Goal: Transaction & Acquisition: Book appointment/travel/reservation

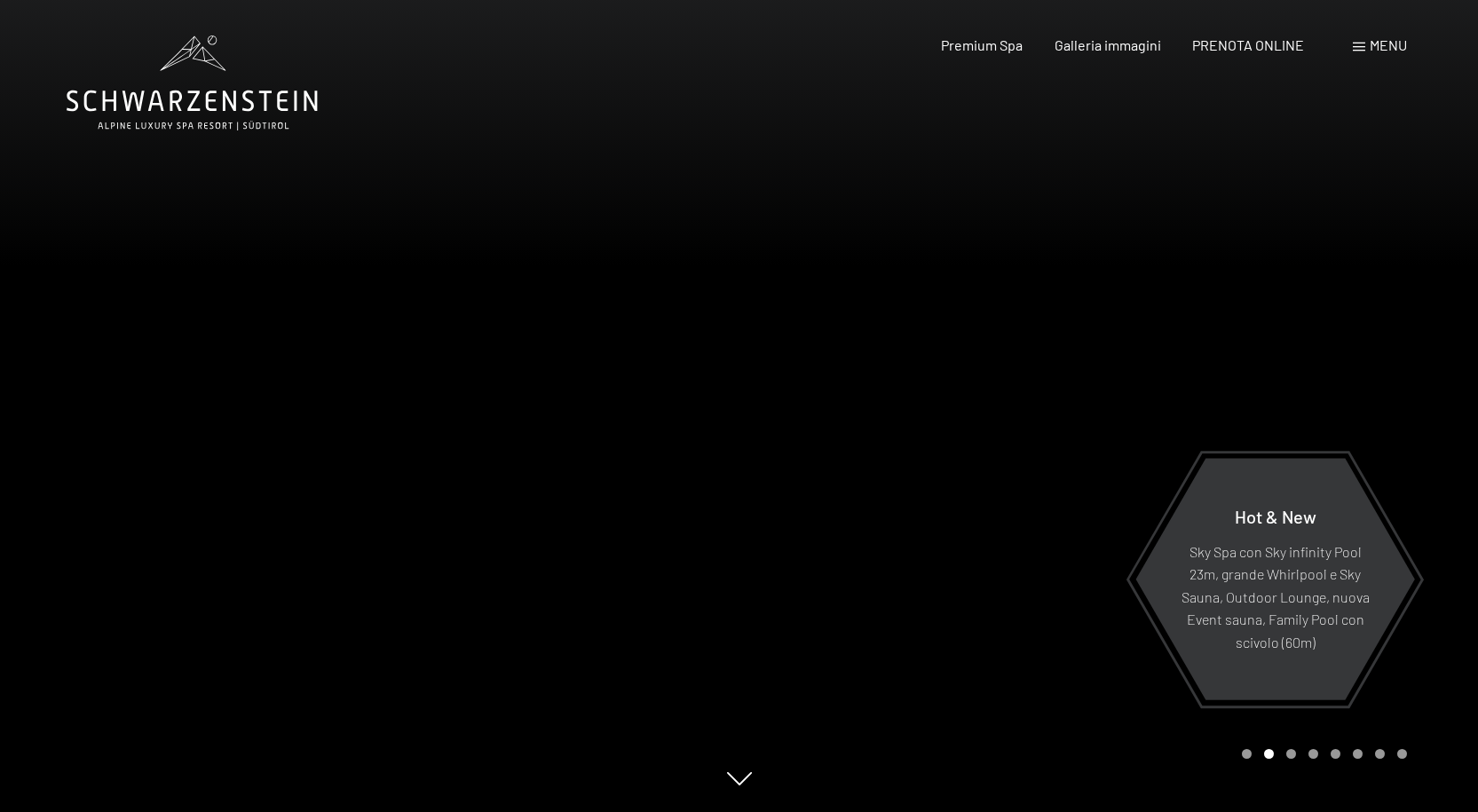
click at [1228, 55] on div "Prenotazione Richiesta Premium Spa Galleria immagini PRENOTA ONLINE Menu DE IT …" at bounding box center [1142, 45] width 528 height 19
click at [1226, 49] on span "PRENOTA ONLINE" at bounding box center [1247, 42] width 112 height 17
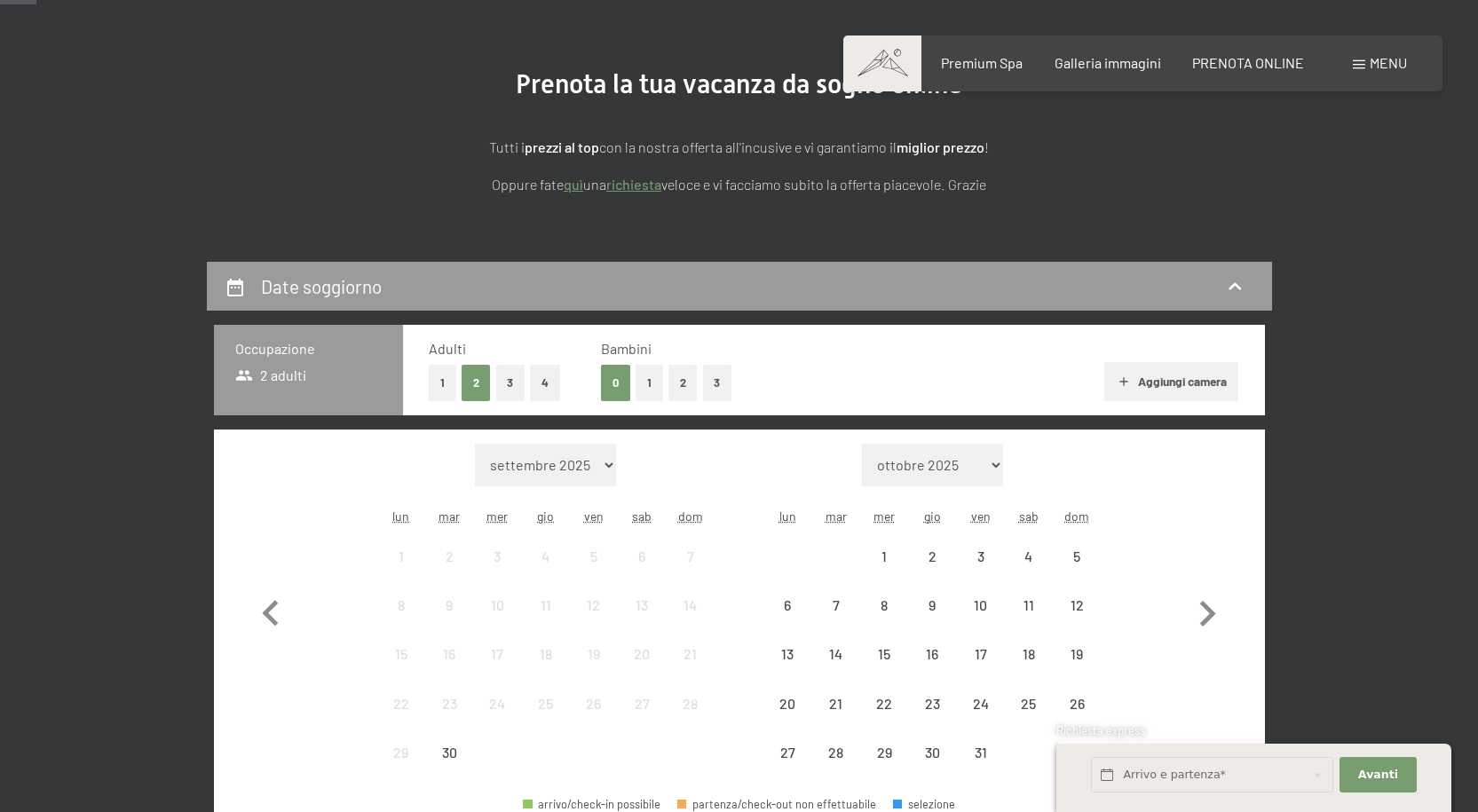
scroll to position [178, 0]
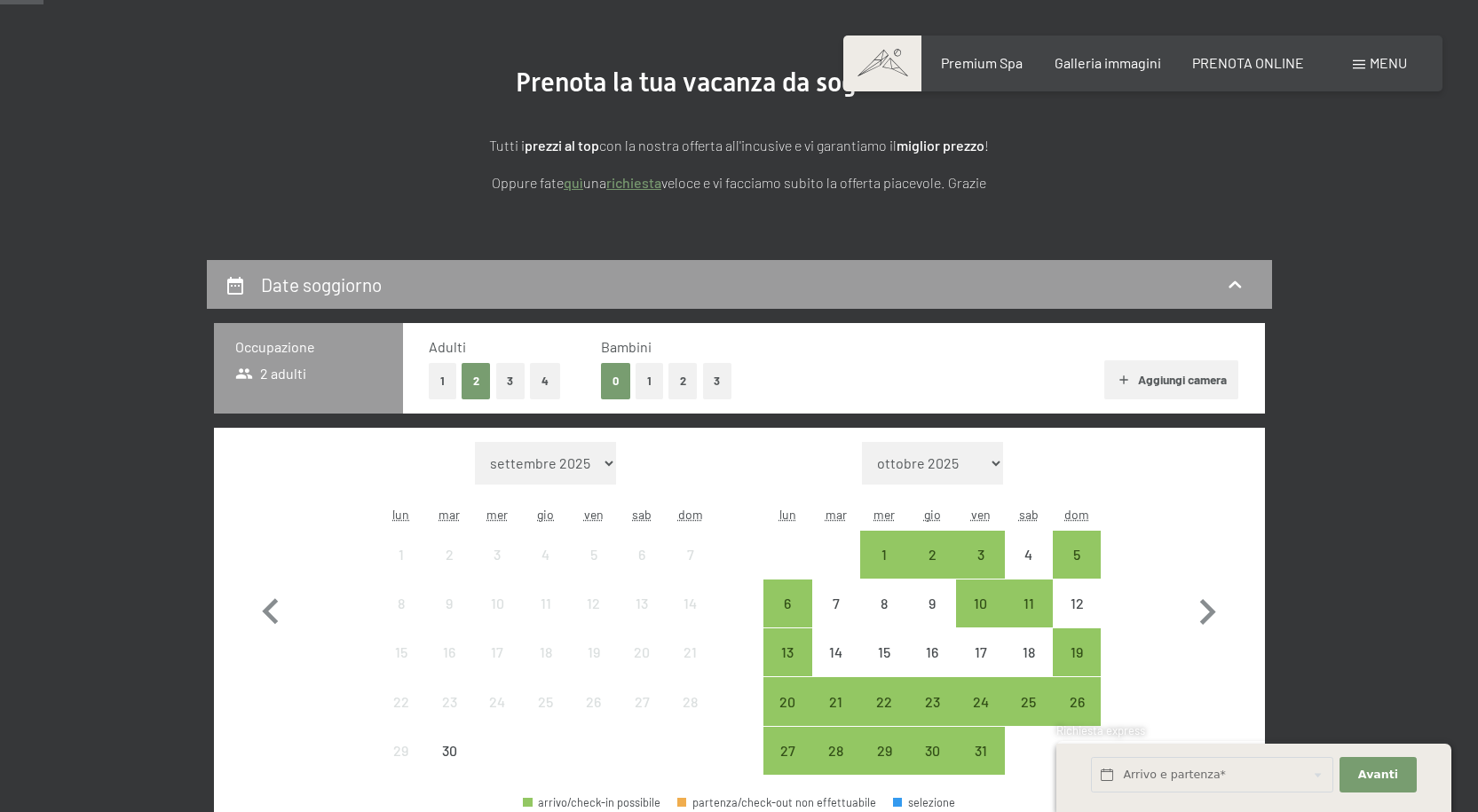
click at [641, 376] on button "1" at bounding box center [649, 381] width 28 height 36
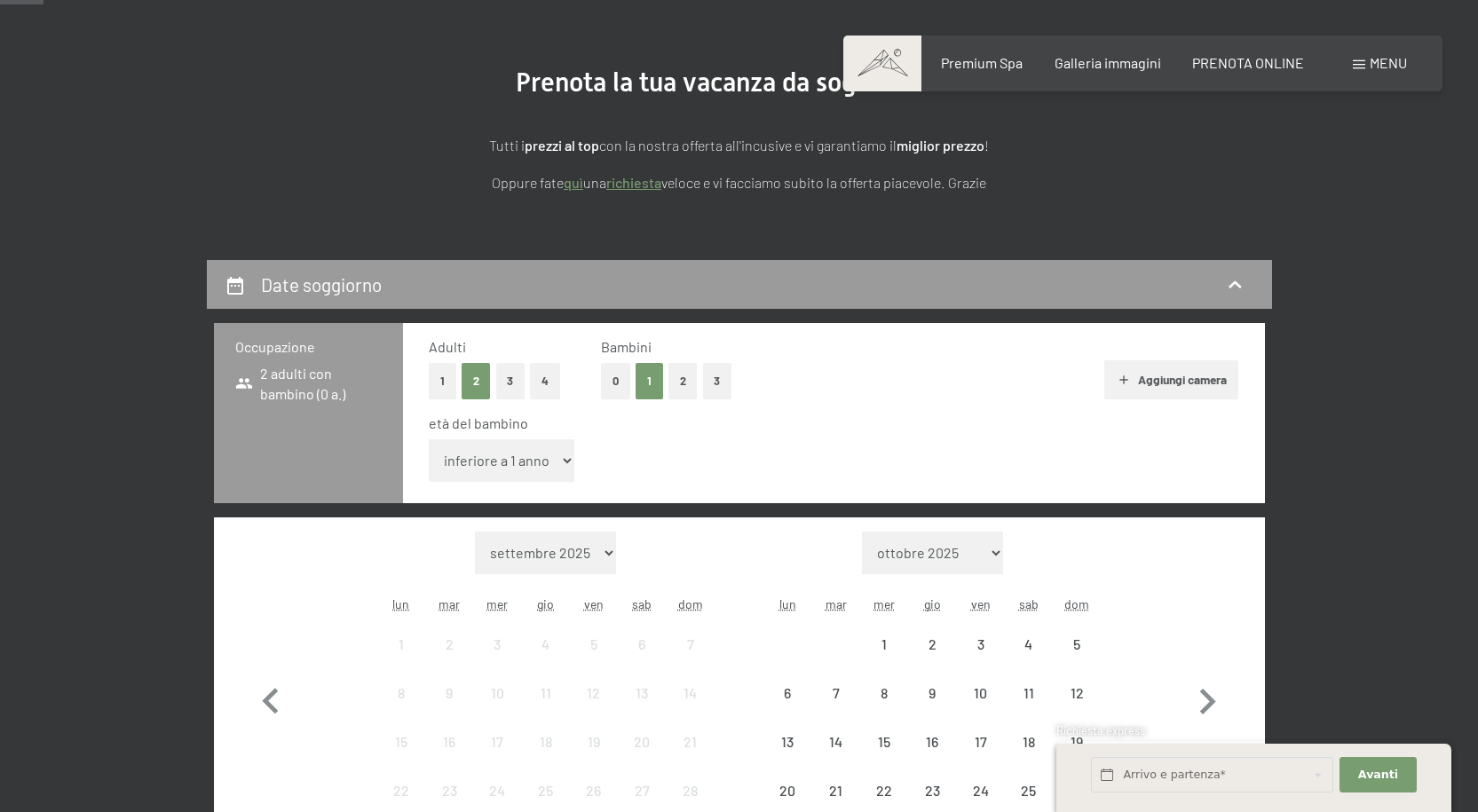
click at [502, 453] on select "inferiore a 1 anno 1 anno 2 anni 3 anni 4 anni 5 anni 6 anni 7 anni 8 anni 9 an…" at bounding box center [502, 461] width 147 height 42
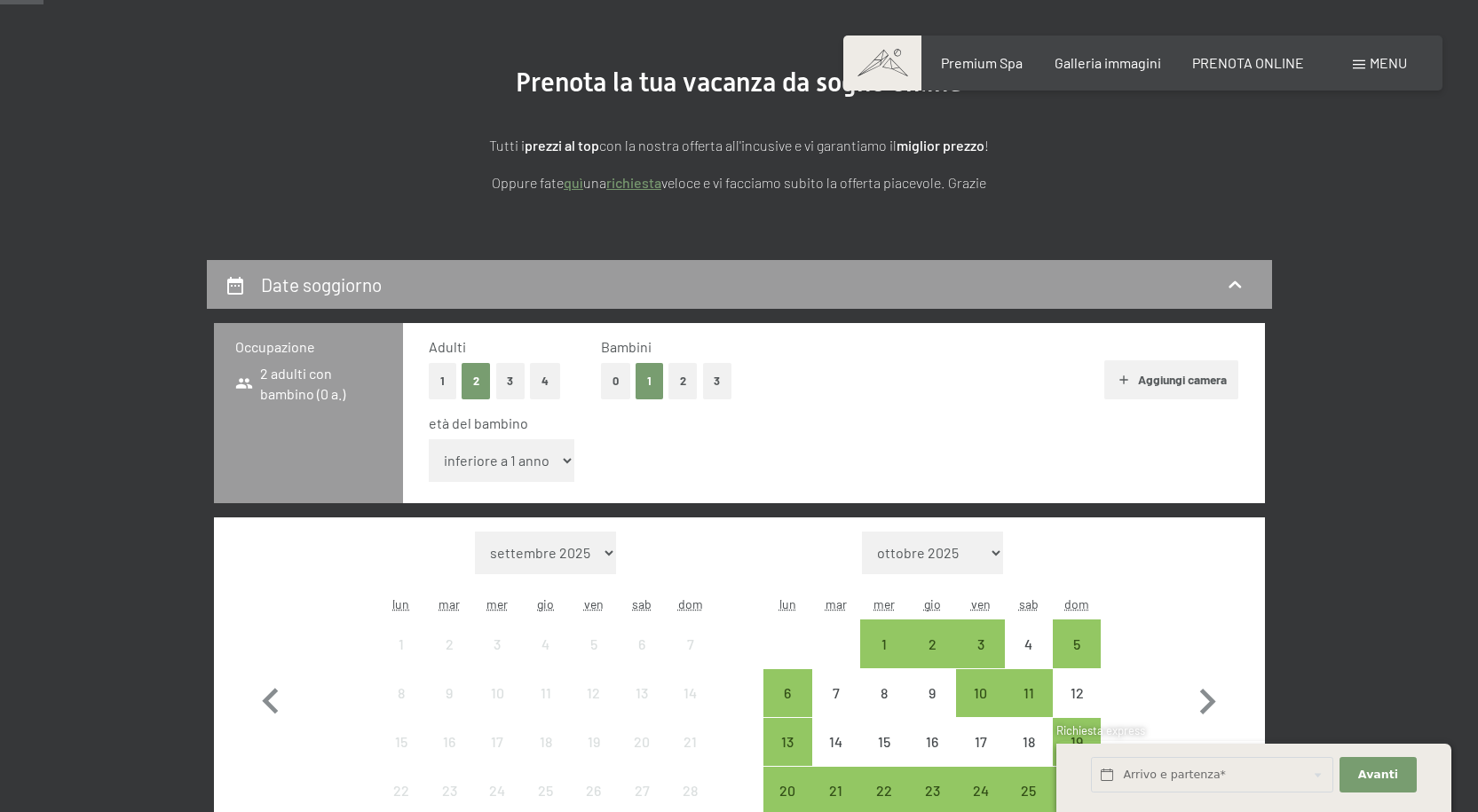
select select "6"
click at [429, 440] on select "inferiore a 1 anno 1 anno 2 anni 3 anni 4 anni 5 anni 6 anni 7 anni 8 anni 9 an…" at bounding box center [502, 461] width 147 height 42
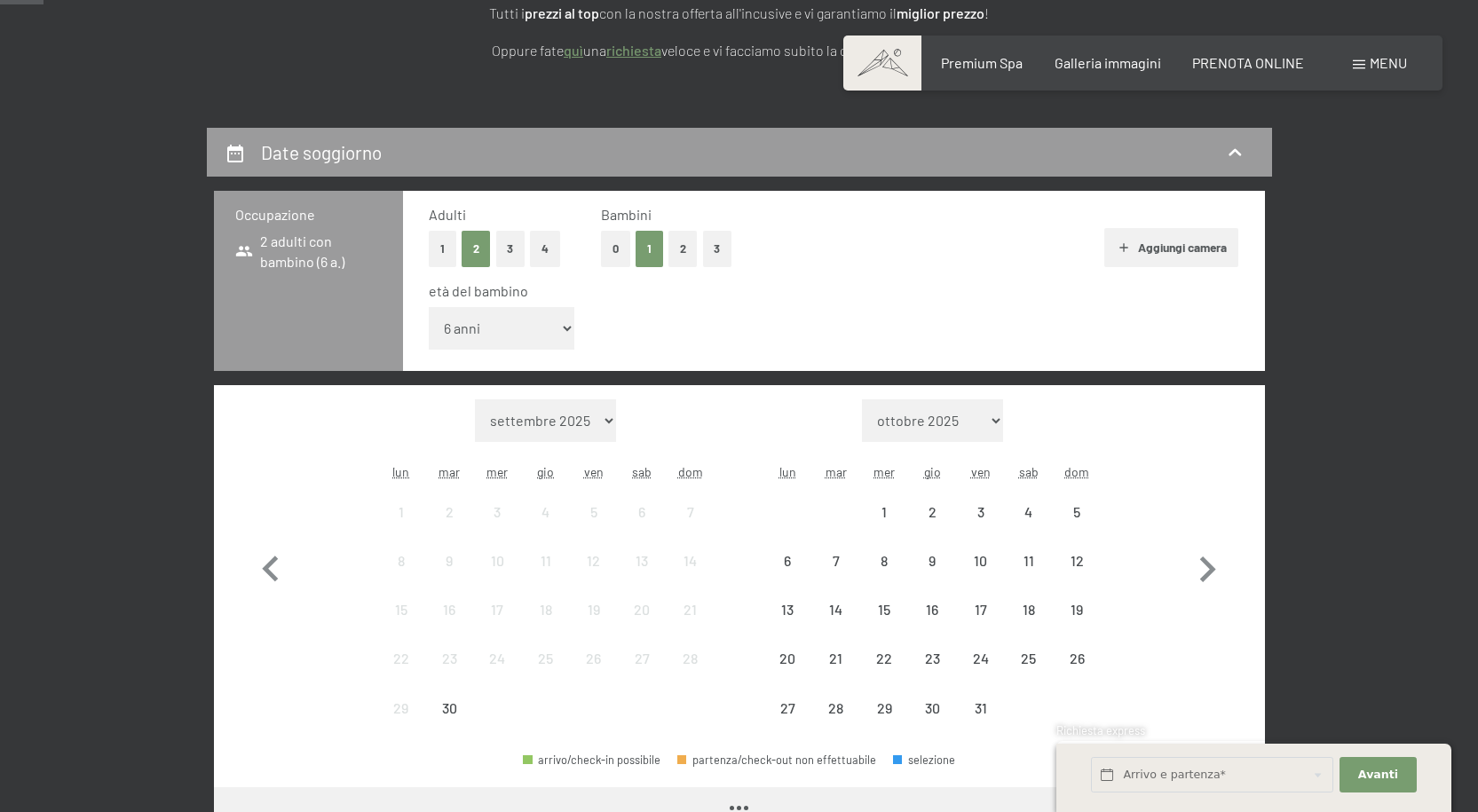
scroll to position [621, 0]
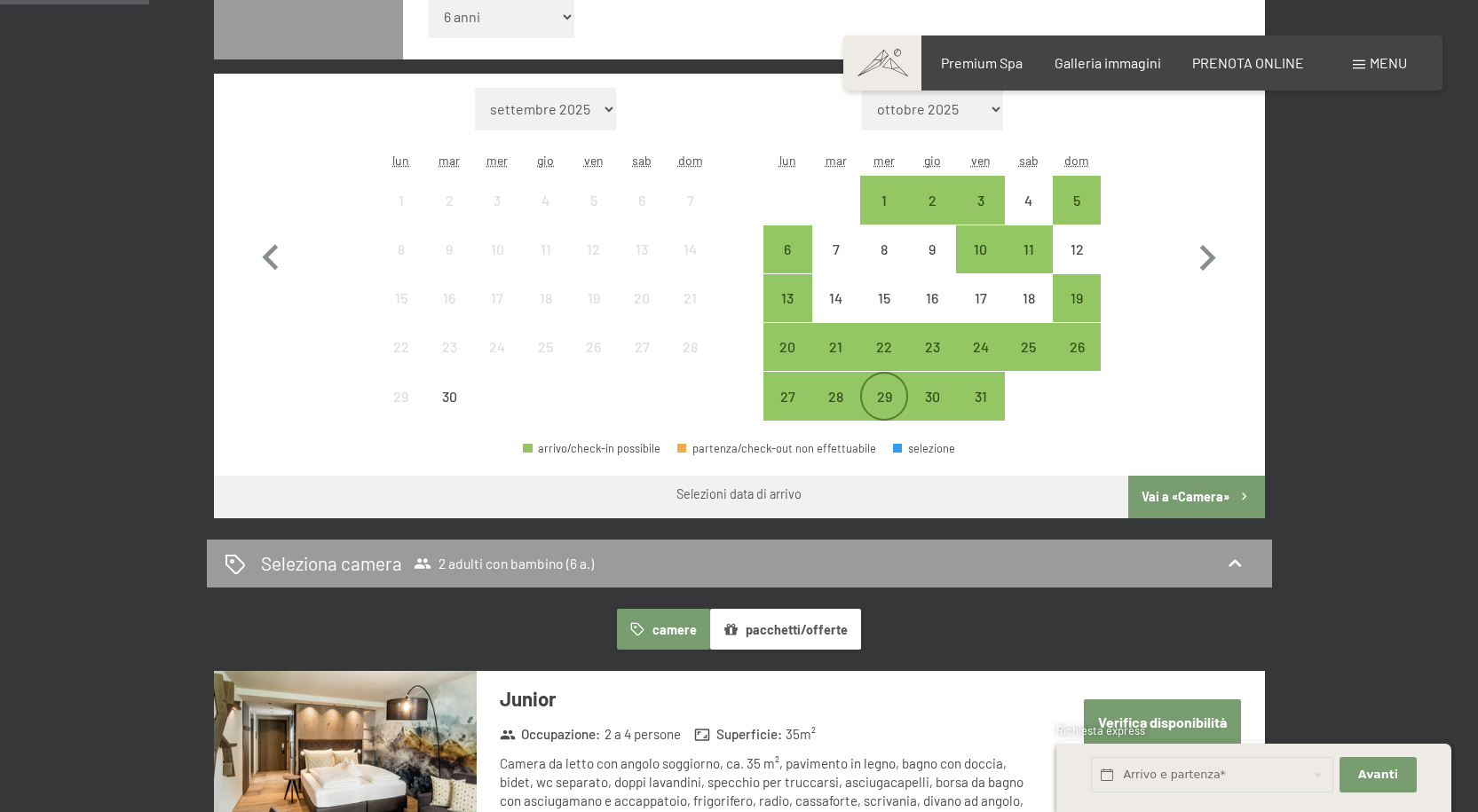
click at [885, 394] on div "29" at bounding box center [884, 412] width 44 height 44
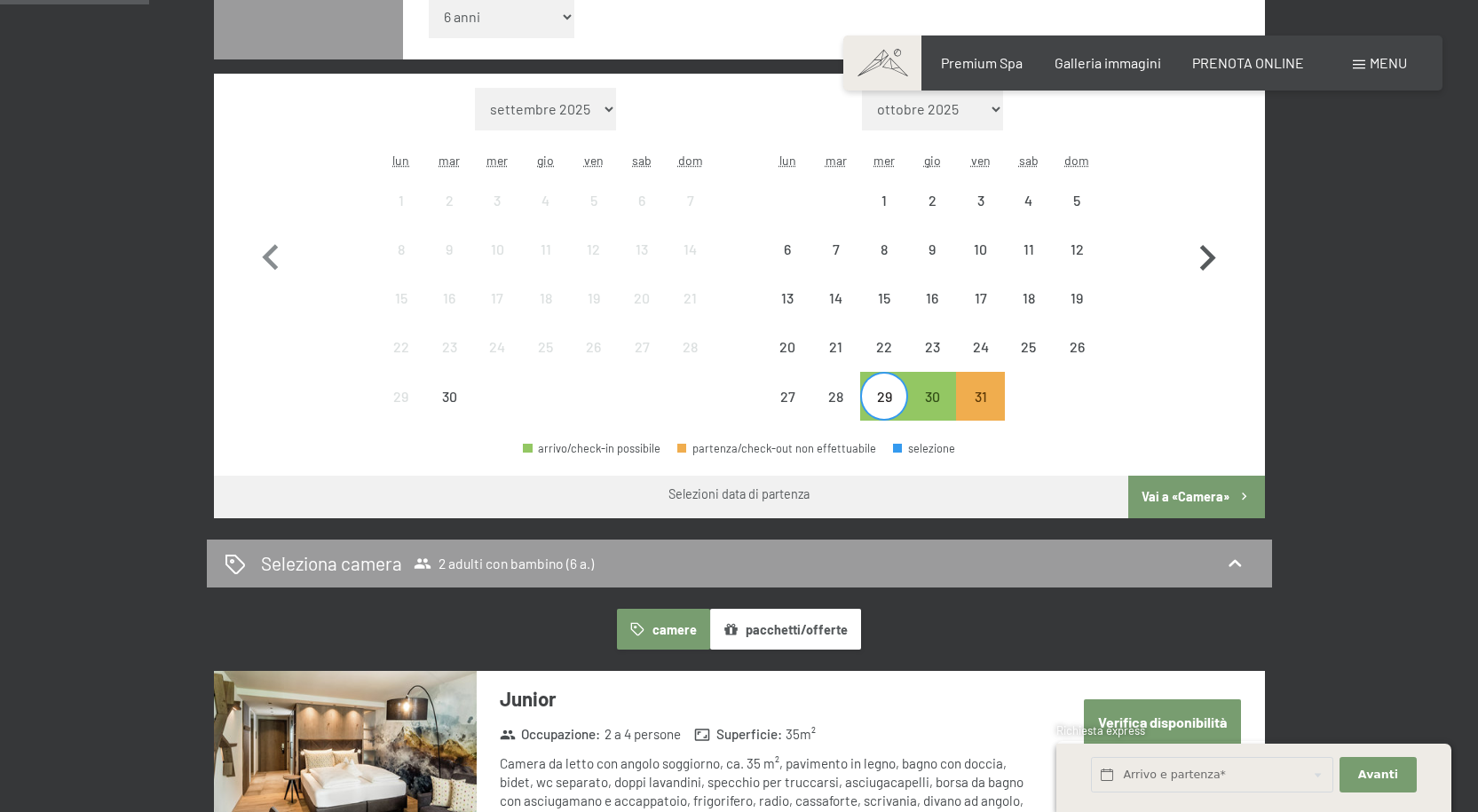
click at [1202, 268] on icon "button" at bounding box center [1207, 258] width 16 height 26
select select "[DATE]"
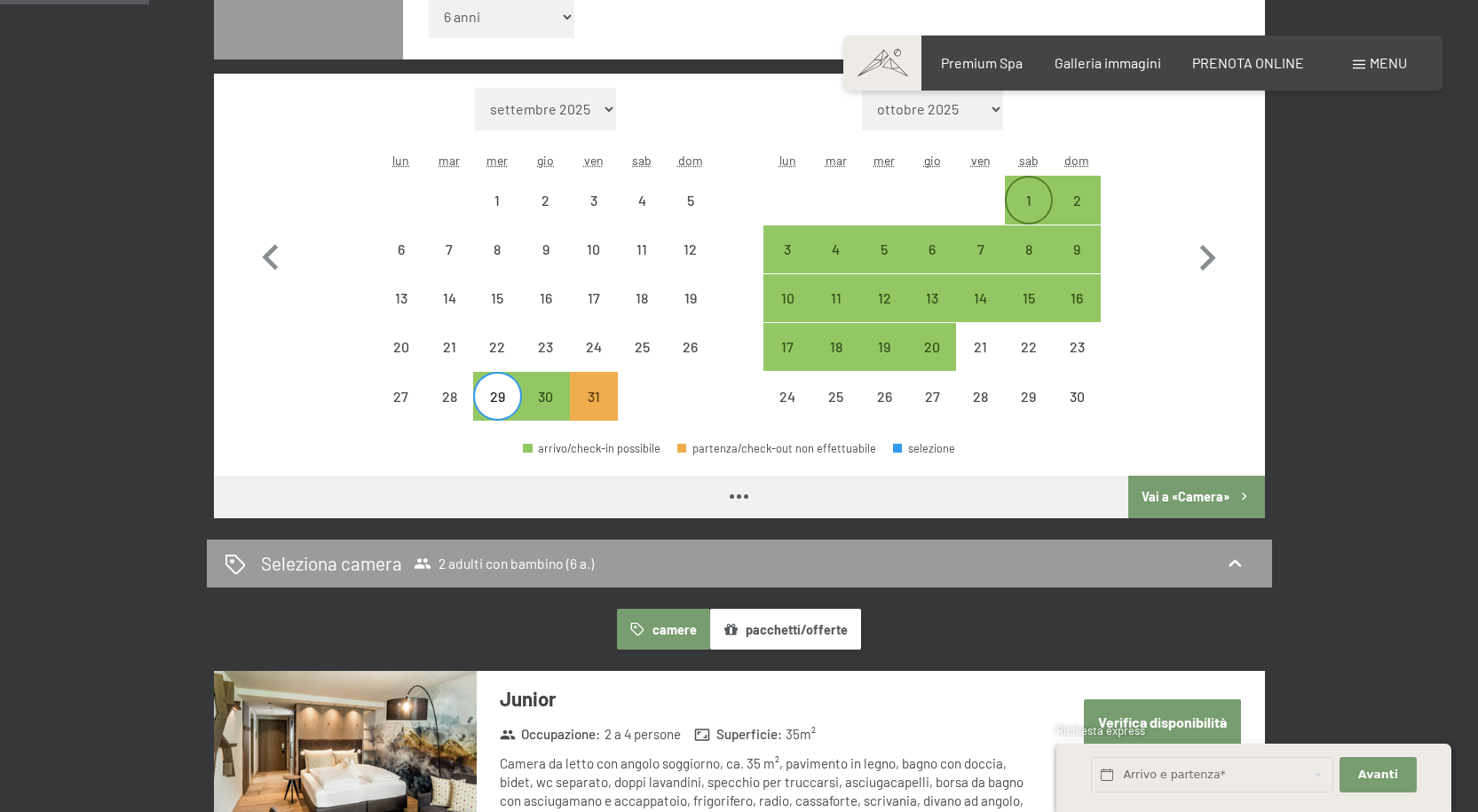
click at [1029, 200] on div "1" at bounding box center [1029, 216] width 44 height 44
select select "[DATE]"
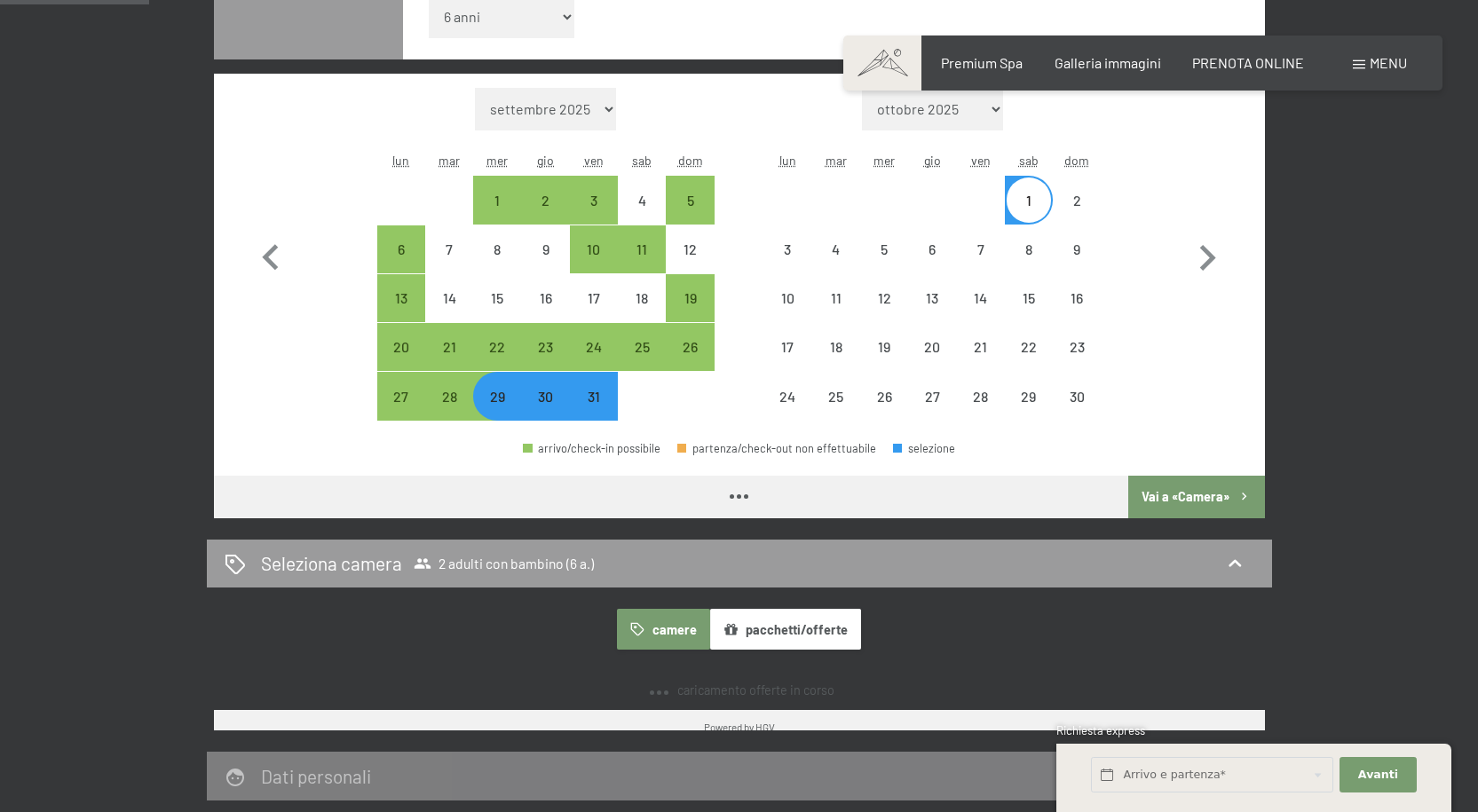
select select "[DATE]"
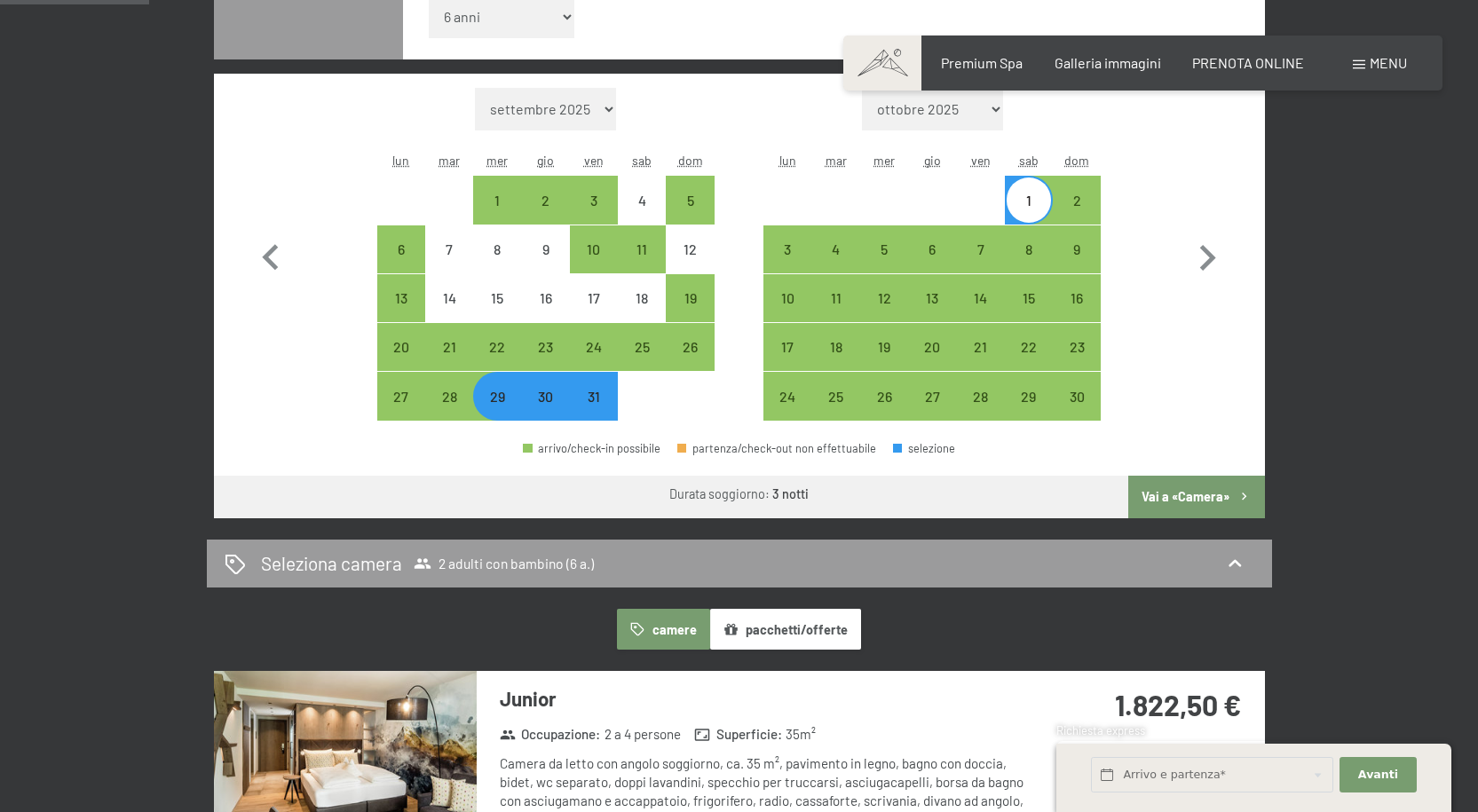
click at [1163, 494] on button "Vai a «Camera»" at bounding box center [1196, 497] width 136 height 42
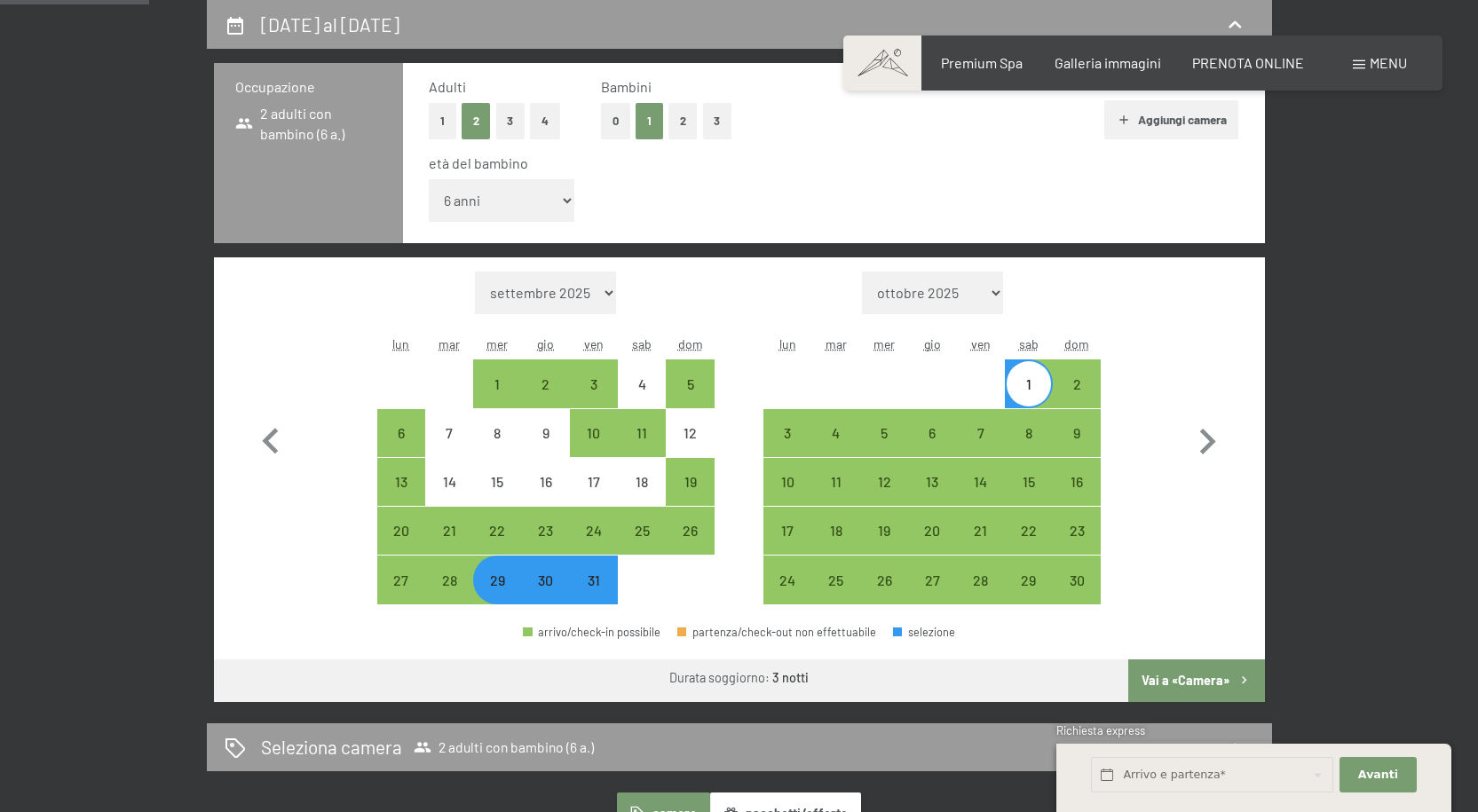
select select "[DATE]"
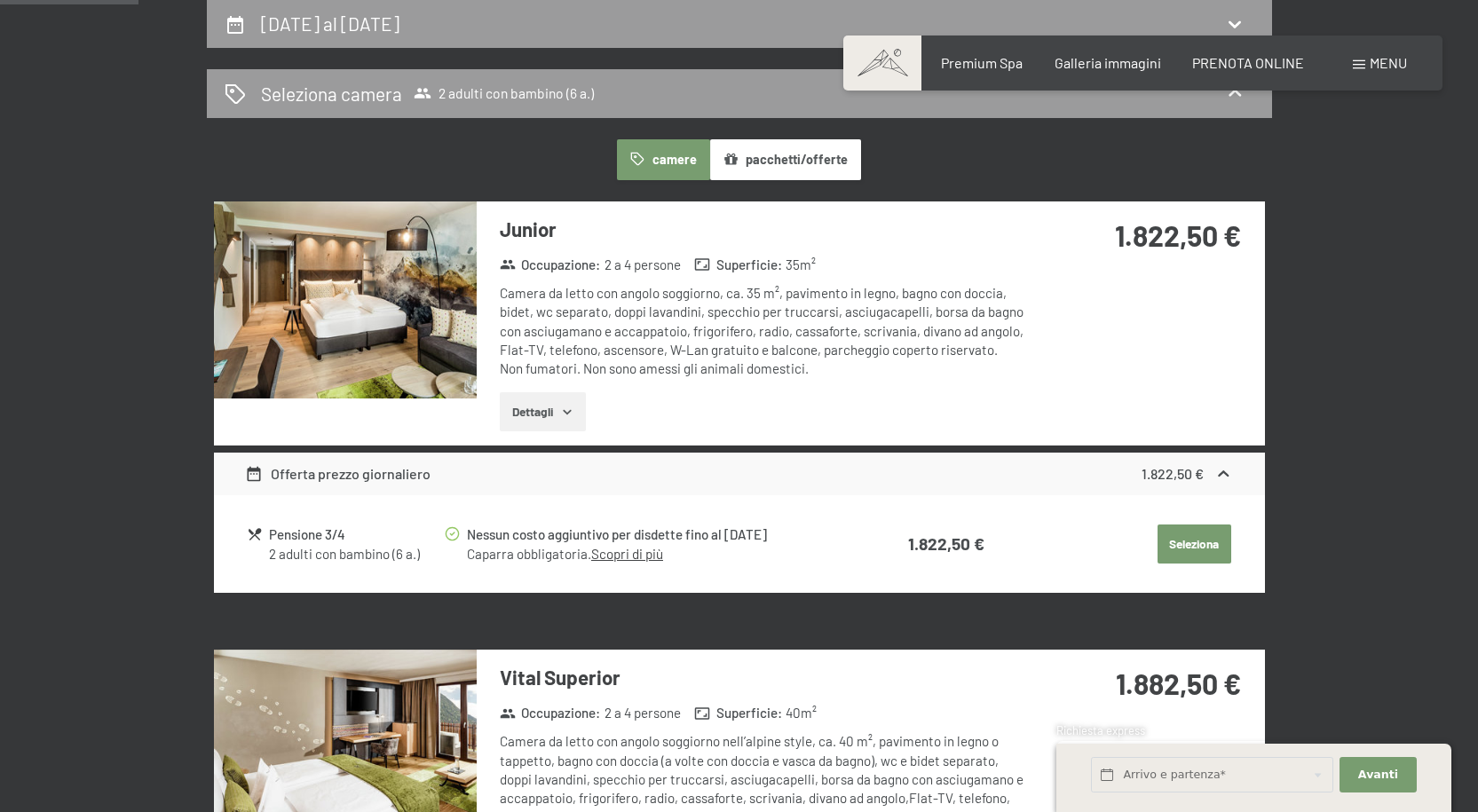
scroll to position [443, 0]
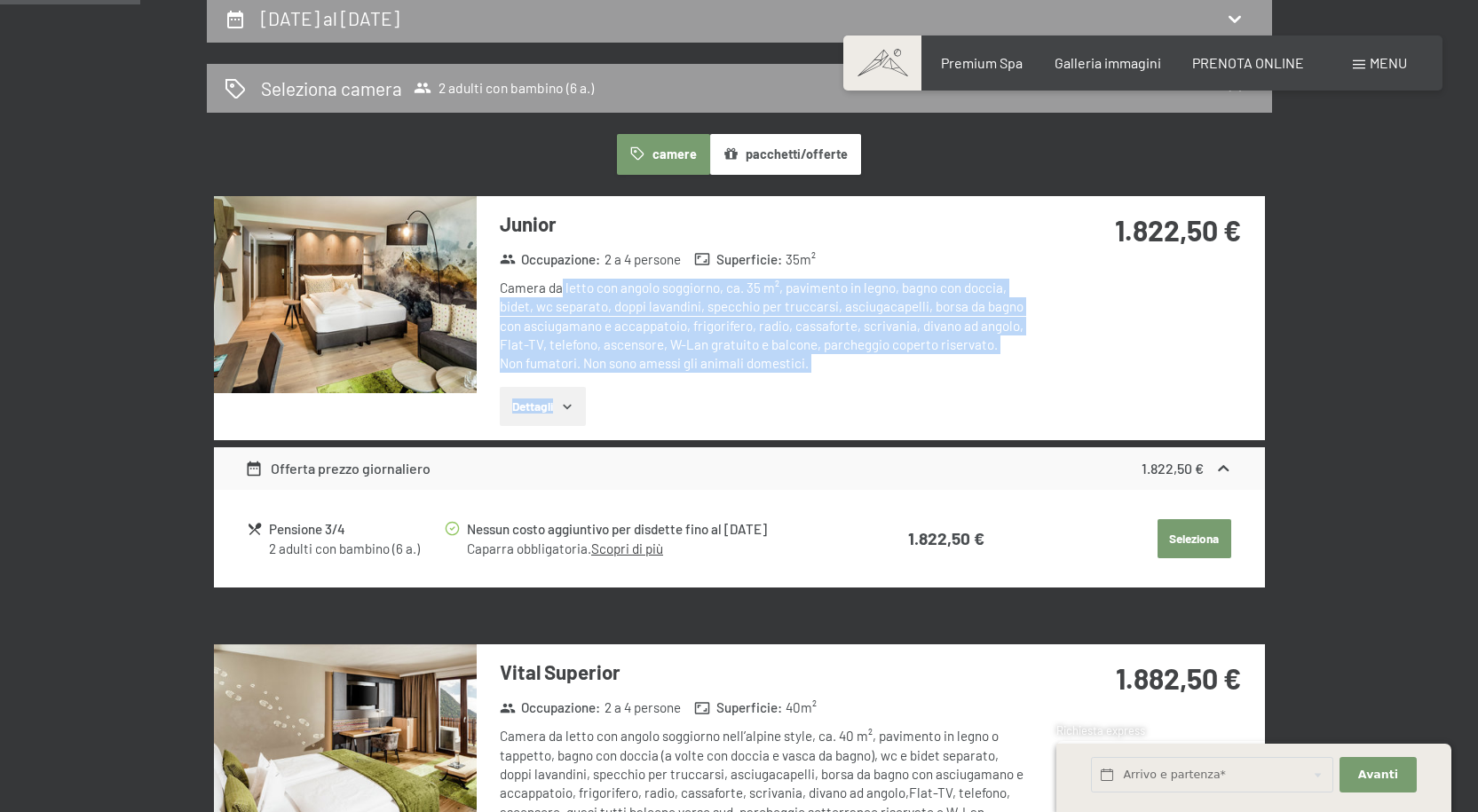
drag, startPoint x: 560, startPoint y: 288, endPoint x: 742, endPoint y: 378, distance: 203.0
click at [742, 378] on div "Junior Occupazione : 2 a 4 persone Superficie : 35 m² Camera da letto con angol…" at bounding box center [752, 318] width 552 height 244
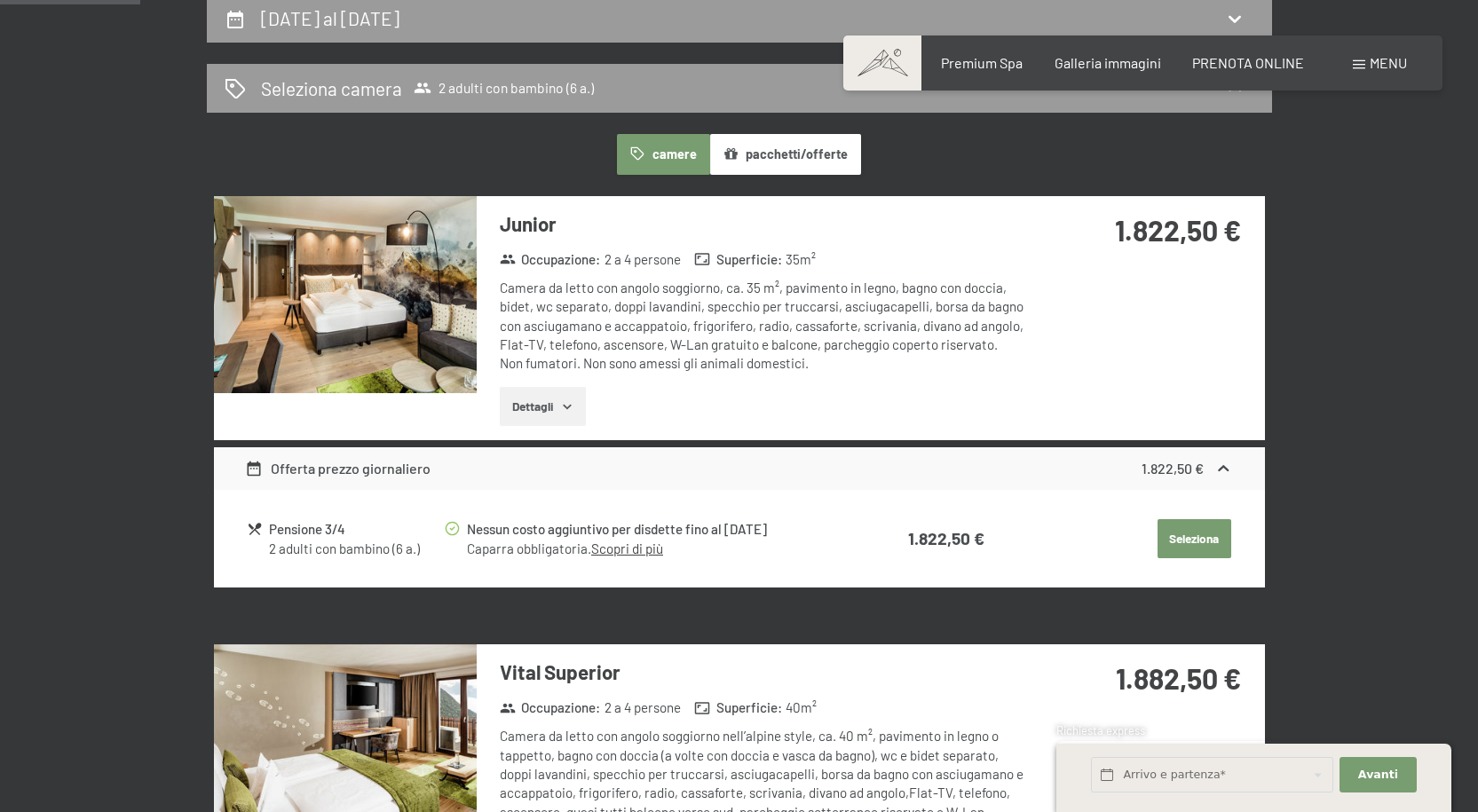
click at [1210, 335] on div "Junior Occupazione : 2 a 4 persone Superficie : 35 m² Camera da letto con angol…" at bounding box center [739, 318] width 1051 height 244
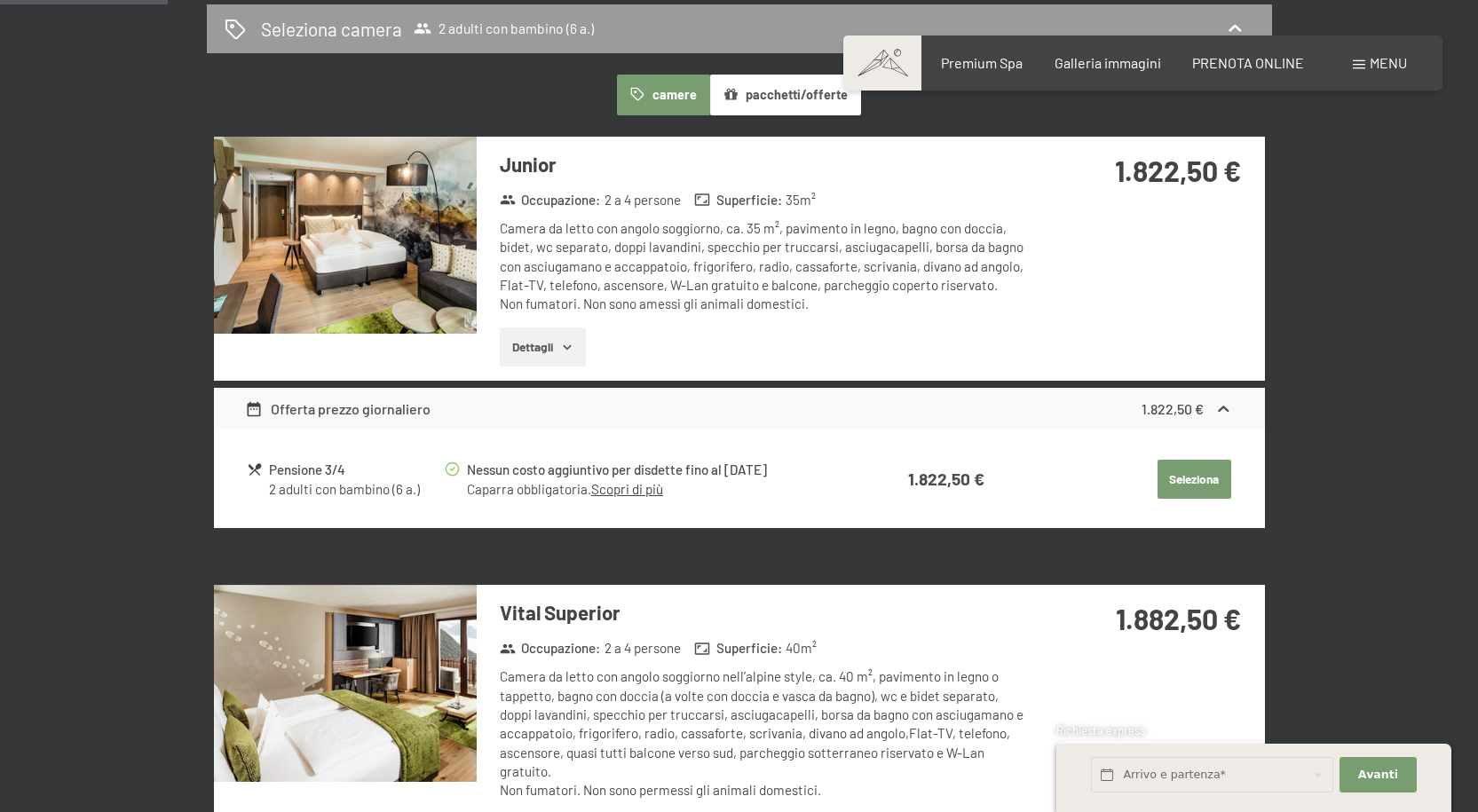
scroll to position [533, 0]
